Goal: Register for event/course

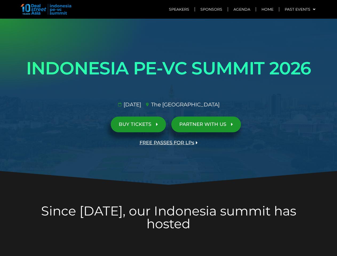
scroll to position [1229, 0]
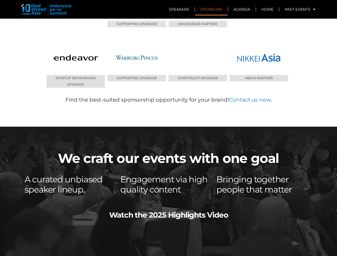
scroll to position [2649, 0]
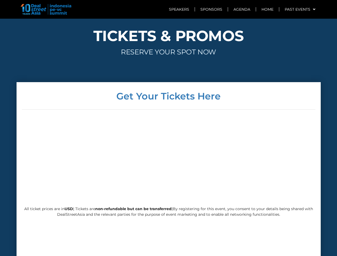
scroll to position [1288, 0]
